Goal: Navigation & Orientation: Find specific page/section

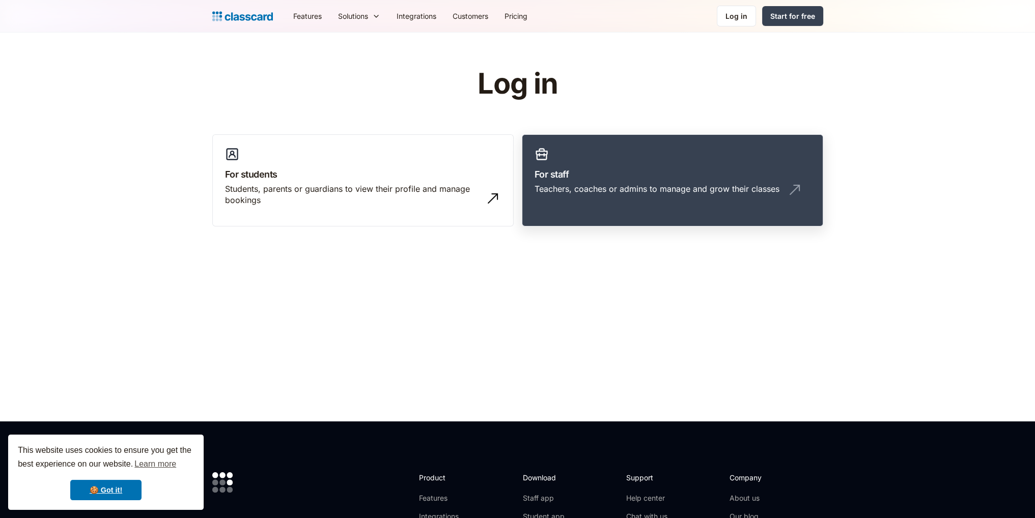
click at [627, 188] on div "Teachers, coaches or admins to manage and grow their classes" at bounding box center [657, 188] width 245 height 11
click at [640, 186] on div "Teachers, coaches or admins to manage and grow their classes" at bounding box center [657, 188] width 245 height 11
click at [615, 169] on h3 "For staff" at bounding box center [673, 174] width 276 height 14
